Goal: Task Accomplishment & Management: Manage account settings

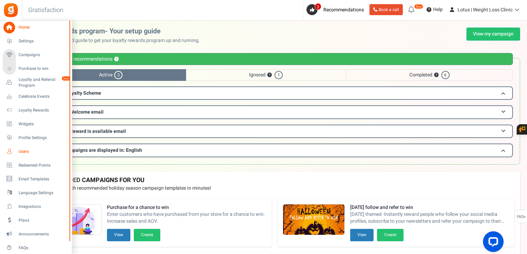
click at [16, 149] on link "Users" at bounding box center [36, 152] width 66 height 12
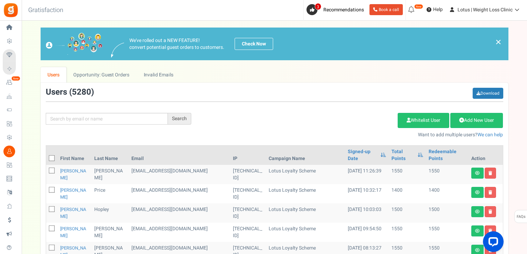
click at [139, 124] on div "Search Add Etsy Order Delete Selected Users Import Users Spam Protection Subtra…" at bounding box center [275, 113] width 468 height 51
click at [137, 122] on input "text" at bounding box center [107, 119] width 122 height 12
paste input "[EMAIL_ADDRESS][DOMAIN_NAME]"
type input "[EMAIL_ADDRESS][DOMAIN_NAME]"
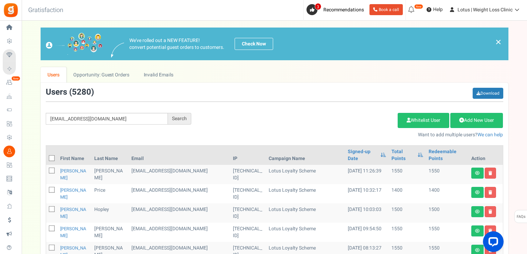
click at [183, 118] on div "Search" at bounding box center [179, 119] width 23 height 12
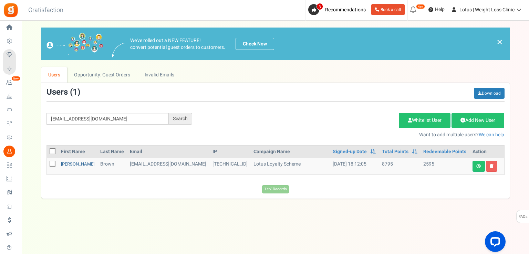
click at [72, 163] on link "[PERSON_NAME]" at bounding box center [77, 164] width 33 height 7
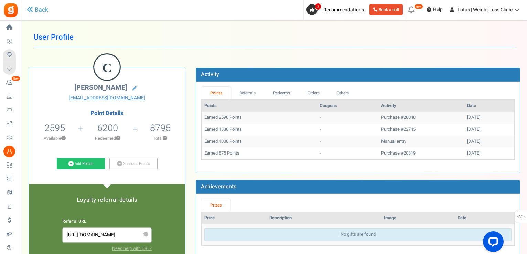
click at [307, 61] on div "C [PERSON_NAME] [EMAIL_ADDRESS][DOMAIN_NAME] Point Details 2595 2595 Redeemable…" at bounding box center [274, 235] width 502 height 356
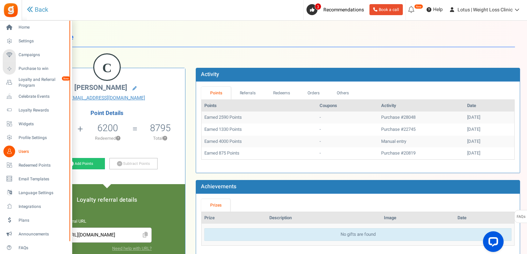
click at [22, 149] on span "Users" at bounding box center [43, 152] width 48 height 6
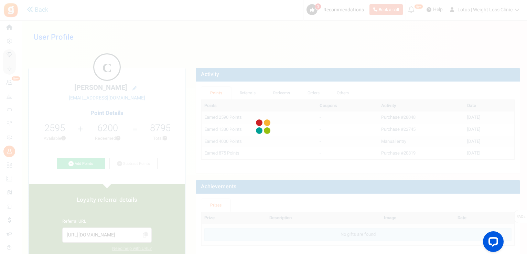
click at [22, 149] on div at bounding box center [263, 127] width 527 height 254
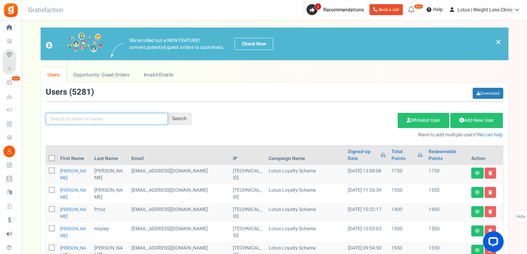
click at [77, 117] on input "text" at bounding box center [107, 119] width 122 height 12
paste input "[EMAIL_ADDRESS][DOMAIN_NAME]"
type input "[EMAIL_ADDRESS][DOMAIN_NAME]"
click at [185, 122] on div "Search" at bounding box center [179, 119] width 23 height 12
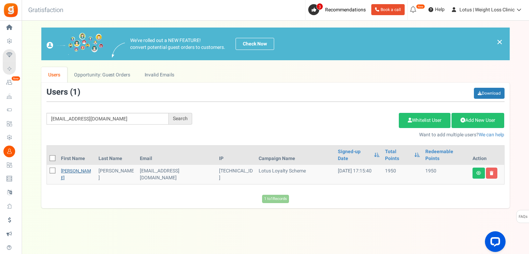
click at [67, 168] on link "[PERSON_NAME]" at bounding box center [76, 174] width 30 height 13
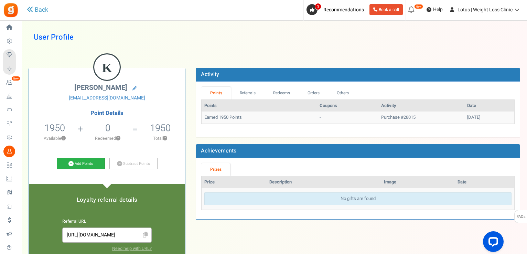
click at [73, 166] on link "Add Points" at bounding box center [81, 164] width 48 height 12
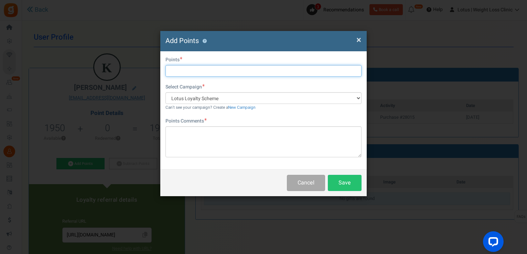
click at [212, 72] on input "text" at bounding box center [264, 71] width 196 height 12
type input "1500"
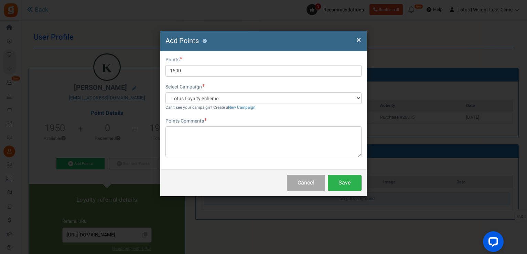
click at [352, 187] on button "Save" at bounding box center [345, 183] width 34 height 16
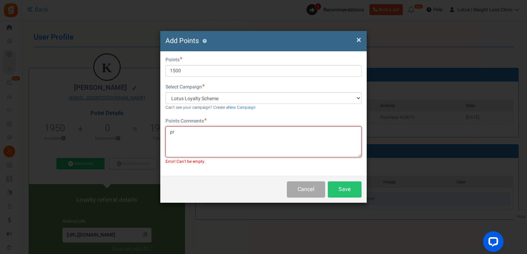
type textarea "p"
type textarea "refund for ordering 5mg but prescribed 2.5"
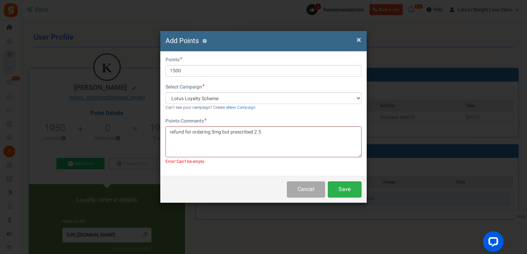
click at [340, 187] on button "Save" at bounding box center [345, 189] width 34 height 16
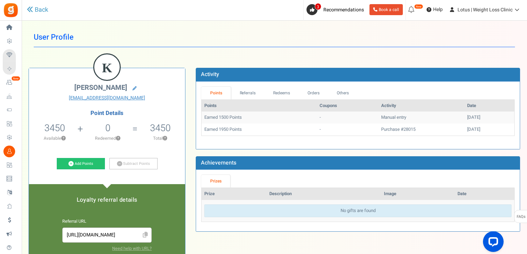
click at [52, 126] on span "3450" at bounding box center [54, 128] width 21 height 14
copy li "3450 1950 Redeemable 0 Exclusion"
